Goal: Task Accomplishment & Management: Manage account settings

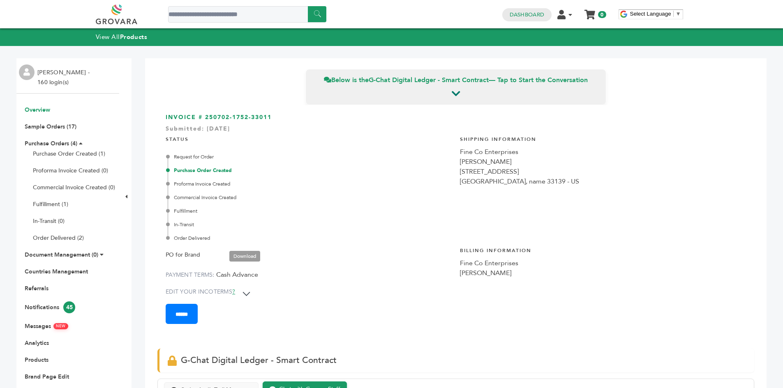
click at [34, 113] on link "Overview" at bounding box center [37, 110] width 25 height 8
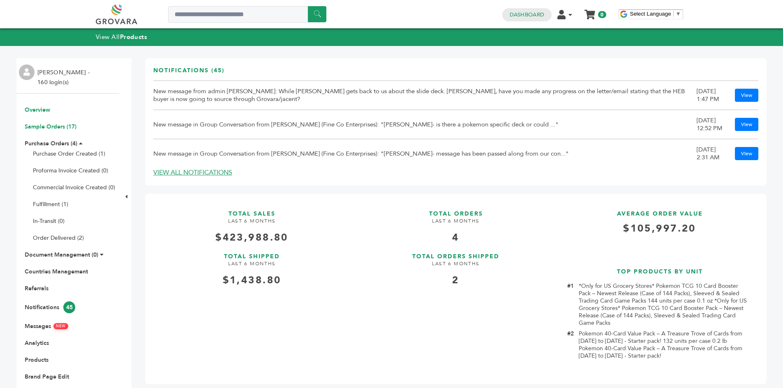
click at [60, 129] on link "Sample Orders (17)" at bounding box center [51, 127] width 52 height 8
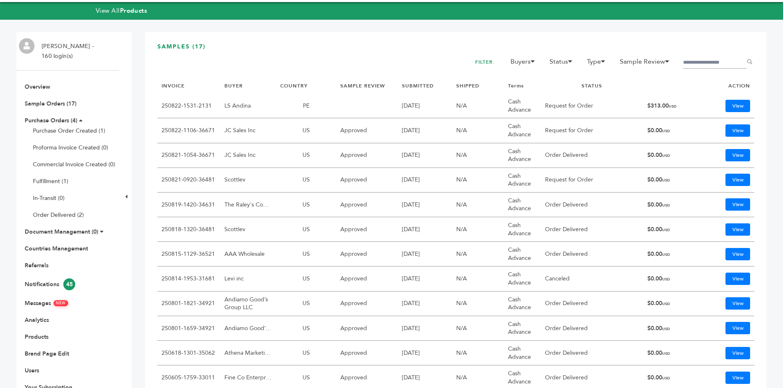
scroll to position [41, 0]
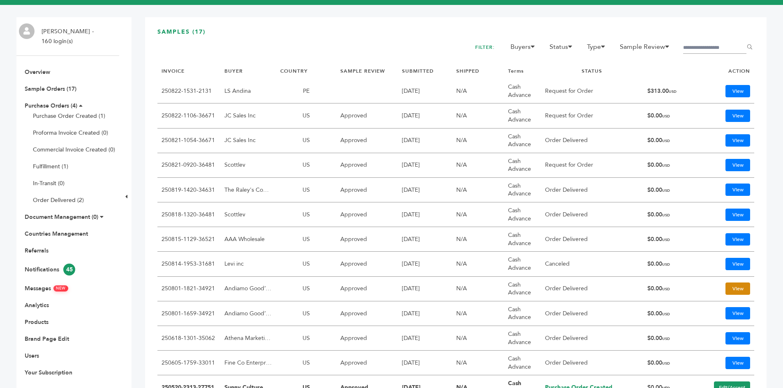
click at [736, 288] on link "View" at bounding box center [738, 289] width 25 height 12
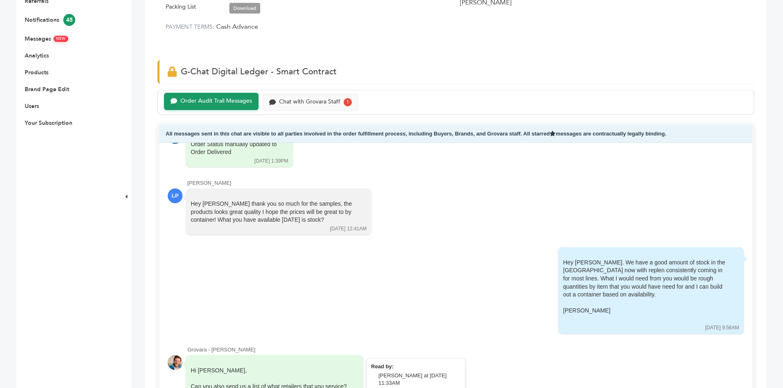
scroll to position [370, 0]
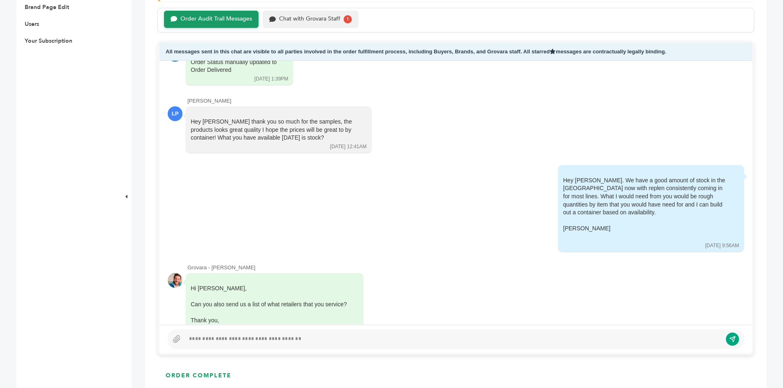
click at [322, 16] on div "Chat with Grovara Staff" at bounding box center [309, 19] width 61 height 7
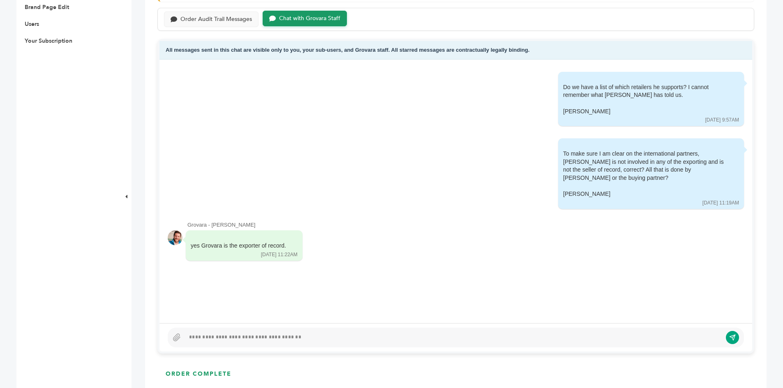
click at [276, 339] on div at bounding box center [453, 338] width 537 height 10
click at [286, 342] on div at bounding box center [453, 338] width 537 height 10
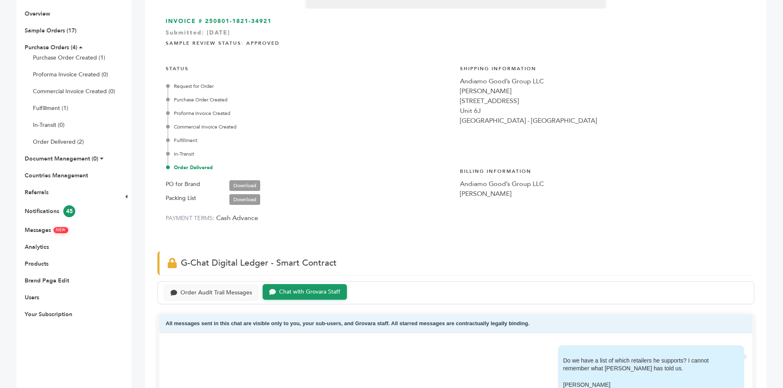
scroll to position [82, 0]
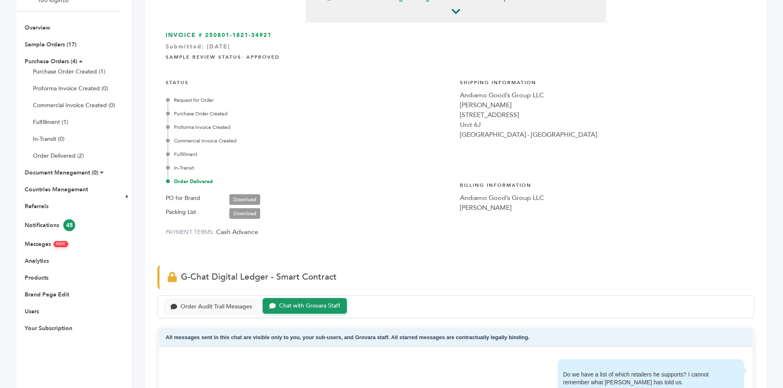
click at [238, 198] on link "Download" at bounding box center [244, 199] width 31 height 11
click at [35, 280] on link "Products" at bounding box center [37, 278] width 24 height 8
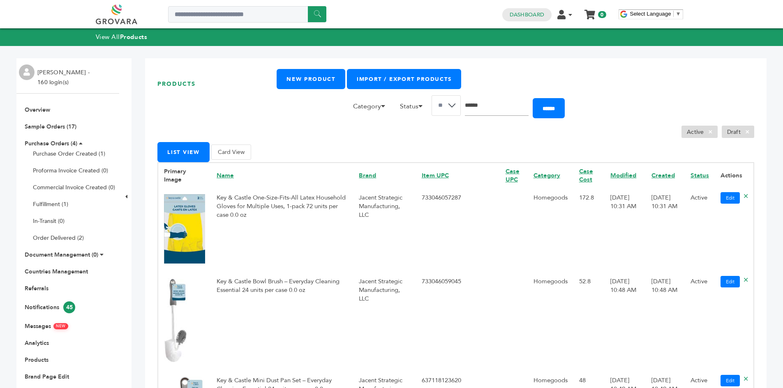
click at [499, 115] on input "Search" at bounding box center [497, 105] width 64 height 21
type input "********"
click at [533, 98] on input "******" at bounding box center [549, 108] width 32 height 20
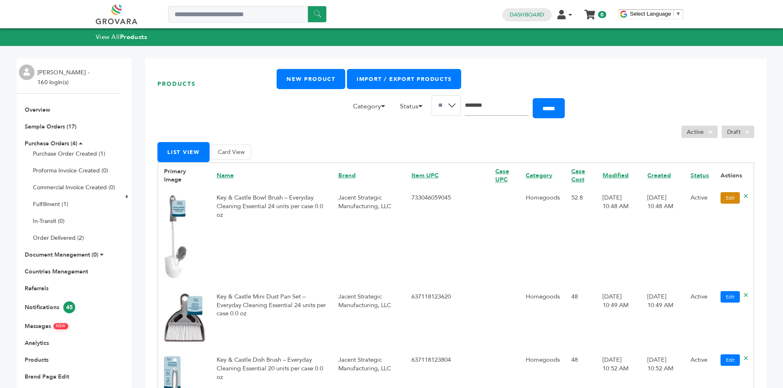
click at [721, 196] on link "Edit" at bounding box center [730, 198] width 19 height 12
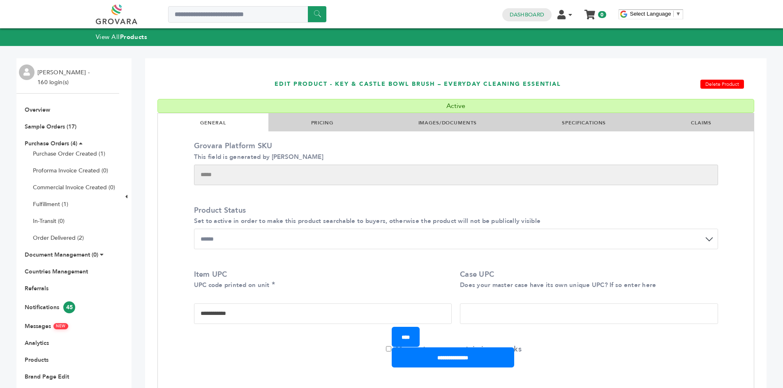
click at [442, 118] on li "IMAGES/DOCUMENTS" at bounding box center [448, 122] width 144 height 18
click at [330, 120] on link "PRICING" at bounding box center [322, 123] width 22 height 7
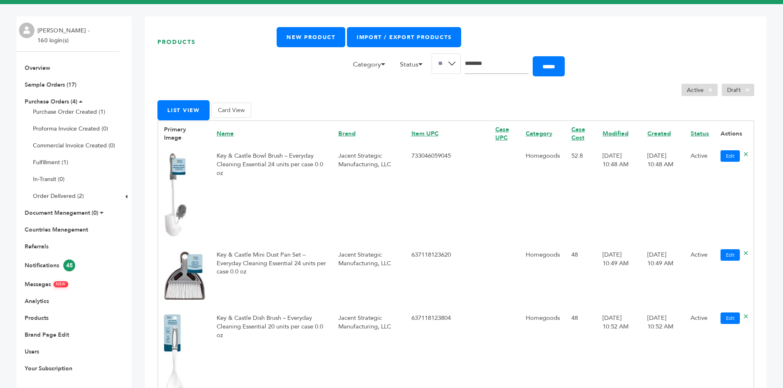
scroll to position [82, 0]
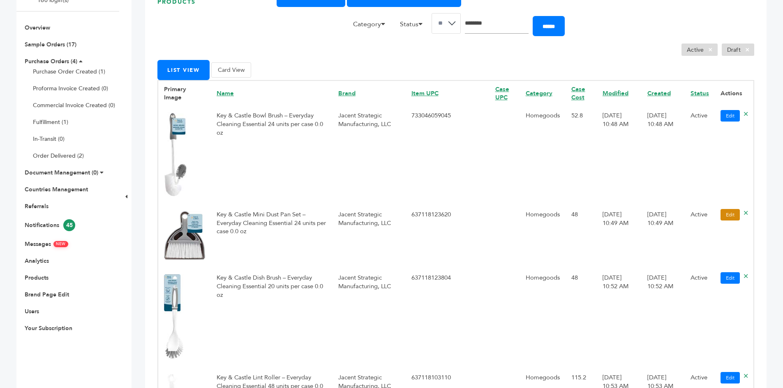
click at [721, 220] on link "Edit" at bounding box center [730, 215] width 19 height 12
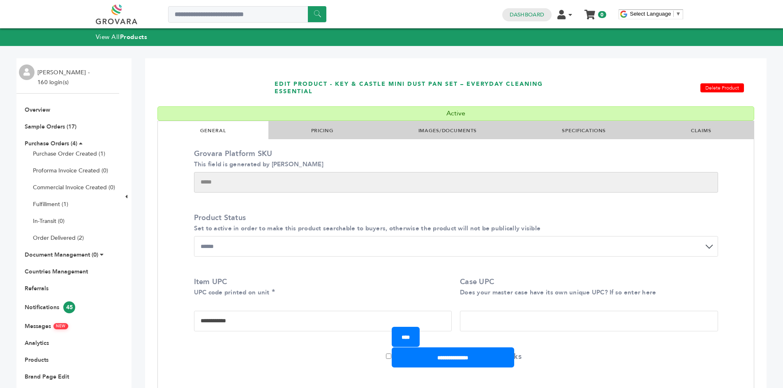
click at [349, 132] on li "PRICING" at bounding box center [321, 130] width 107 height 18
click at [317, 133] on link "PRICING" at bounding box center [322, 130] width 22 height 7
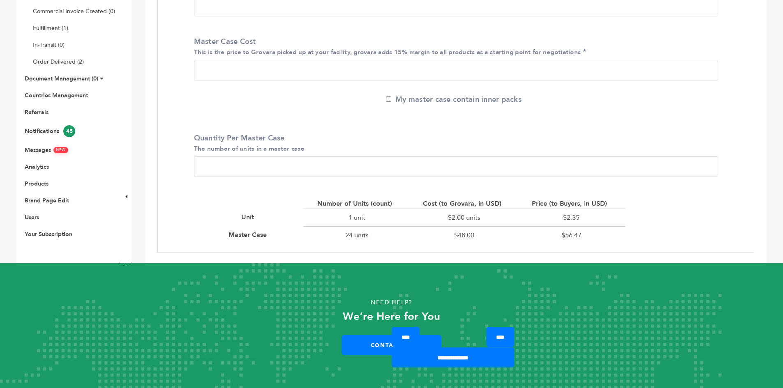
scroll to position [177, 0]
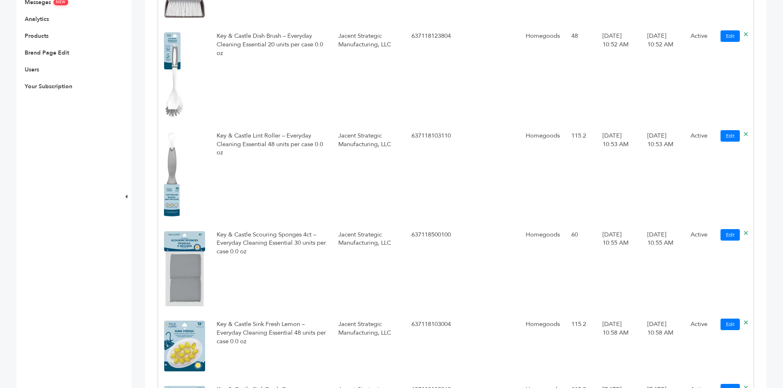
scroll to position [370, 0]
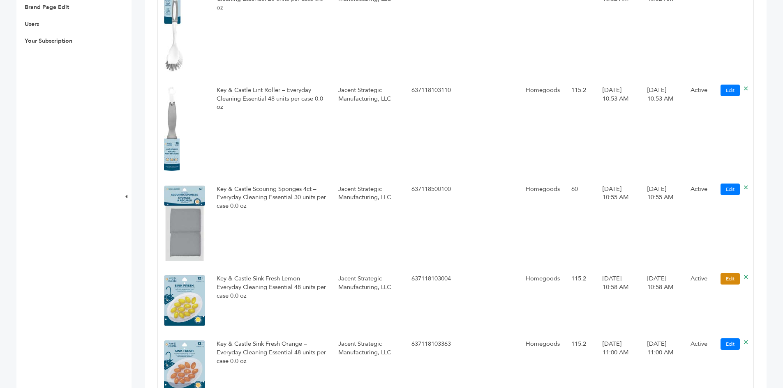
click at [721, 282] on link "Edit" at bounding box center [730, 279] width 19 height 12
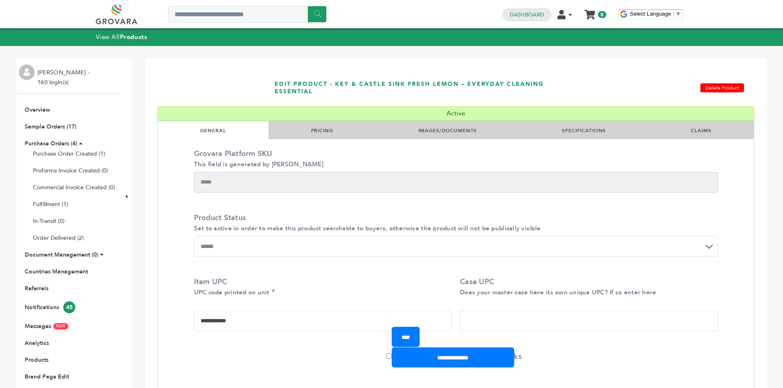
click at [310, 134] on li "PRICING" at bounding box center [321, 130] width 107 height 18
drag, startPoint x: 312, startPoint y: 129, endPoint x: 320, endPoint y: 128, distance: 7.9
click at [312, 129] on link "PRICING" at bounding box center [322, 130] width 22 height 7
click at [320, 128] on link "PRICING" at bounding box center [322, 130] width 22 height 7
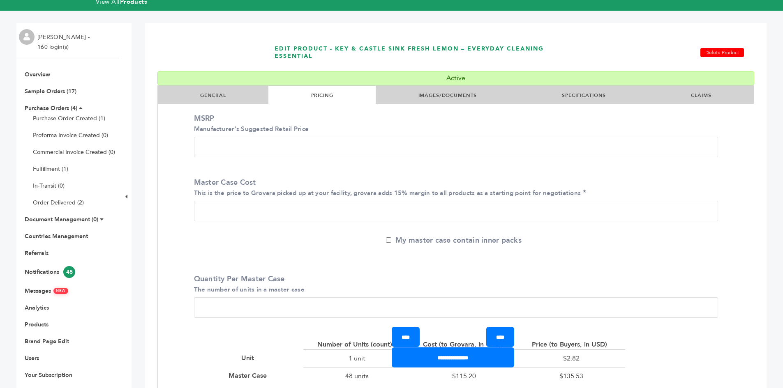
scroll to position [123, 0]
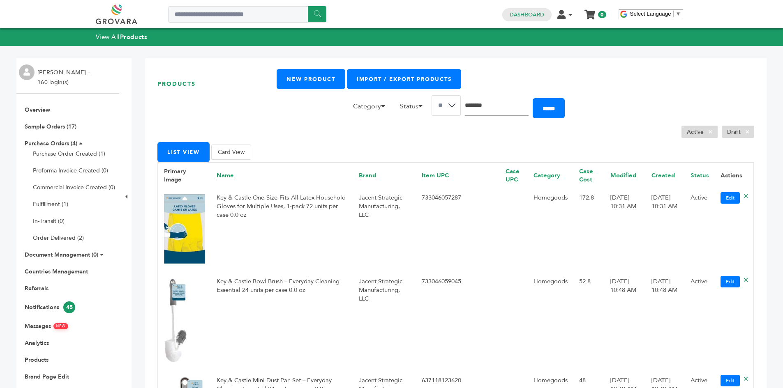
click at [199, 109] on div "Active × Draft ×" at bounding box center [455, 116] width 597 height 43
